Goal: Information Seeking & Learning: Learn about a topic

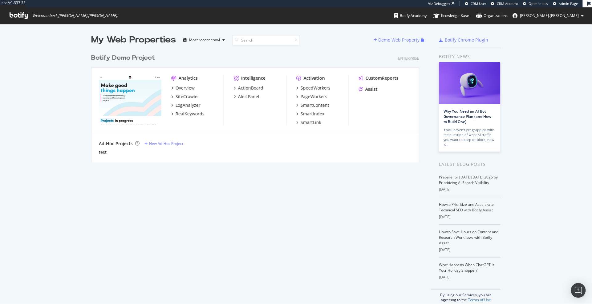
scroll to position [304, 592]
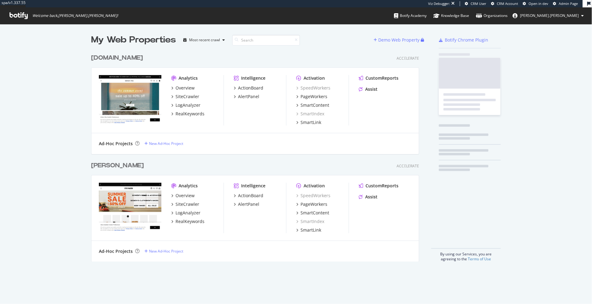
scroll to position [216, 333]
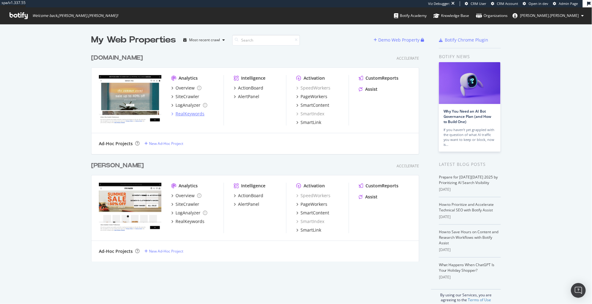
click at [189, 114] on div "RealKeywords" at bounding box center [190, 114] width 29 height 6
